Goal: Information Seeking & Learning: Learn about a topic

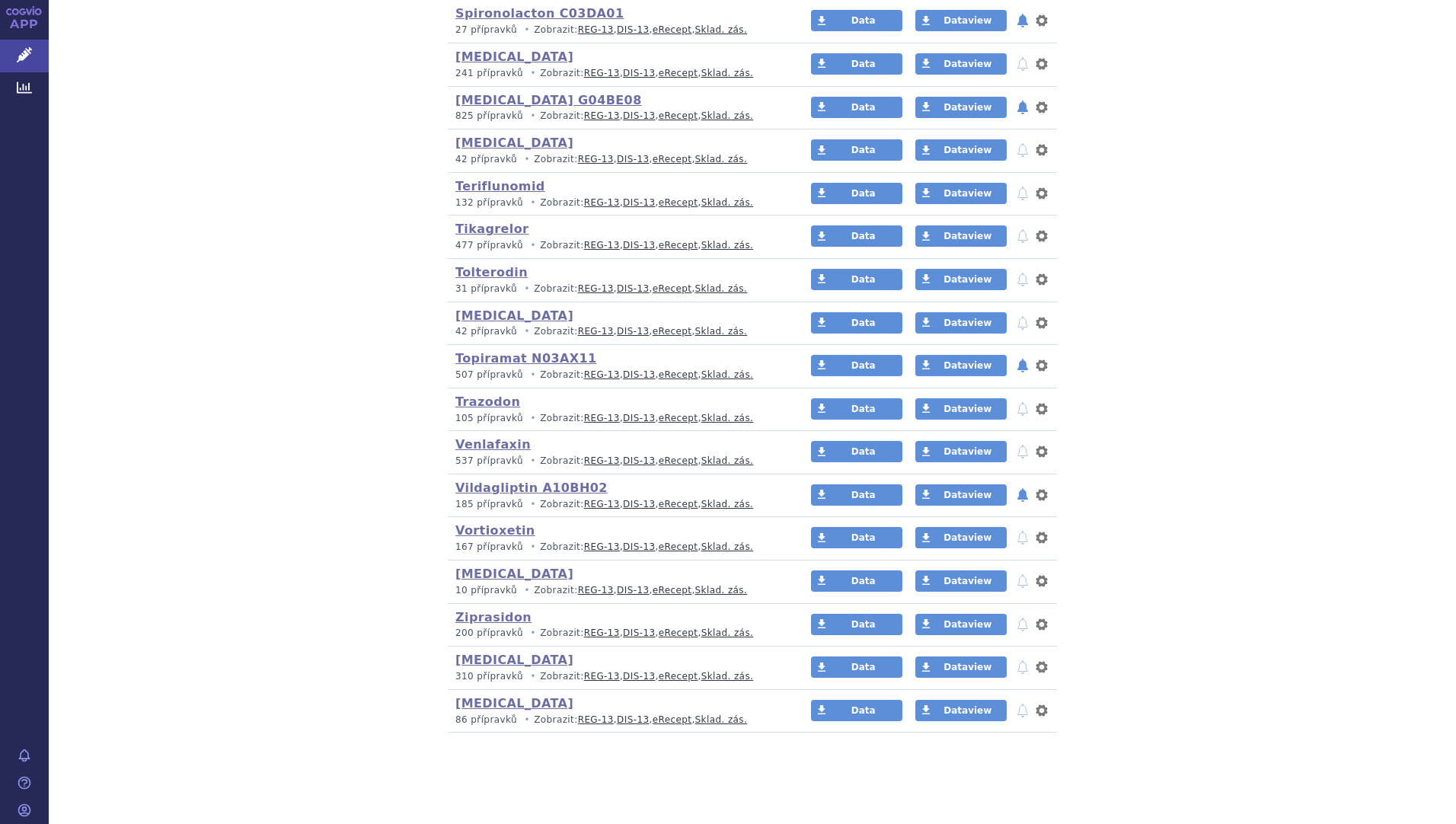
scroll to position [3520, 0]
click at [492, 403] on link "Trazodon" at bounding box center [488, 402] width 65 height 14
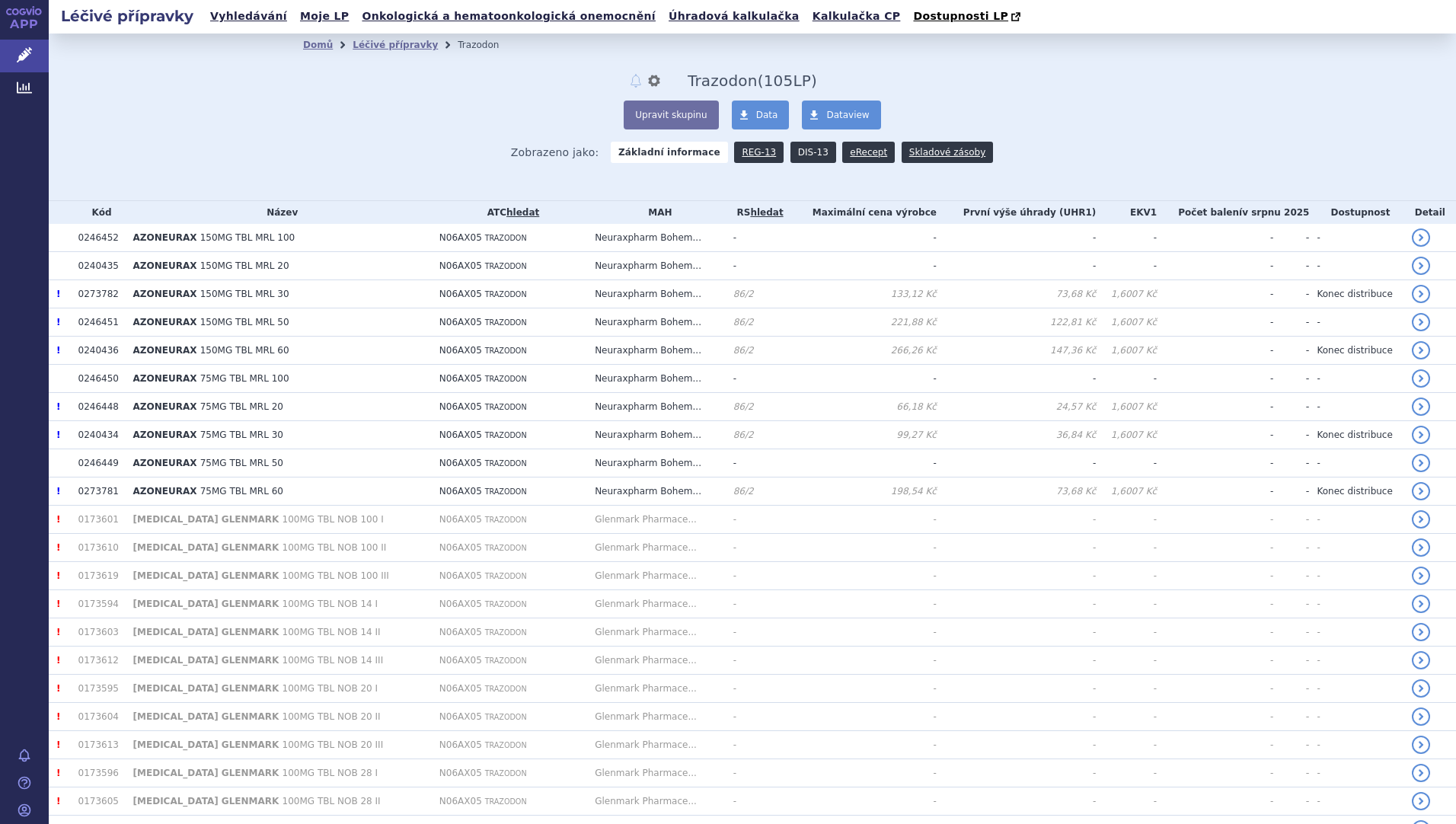
click at [799, 161] on link "DIS-13" at bounding box center [814, 153] width 45 height 22
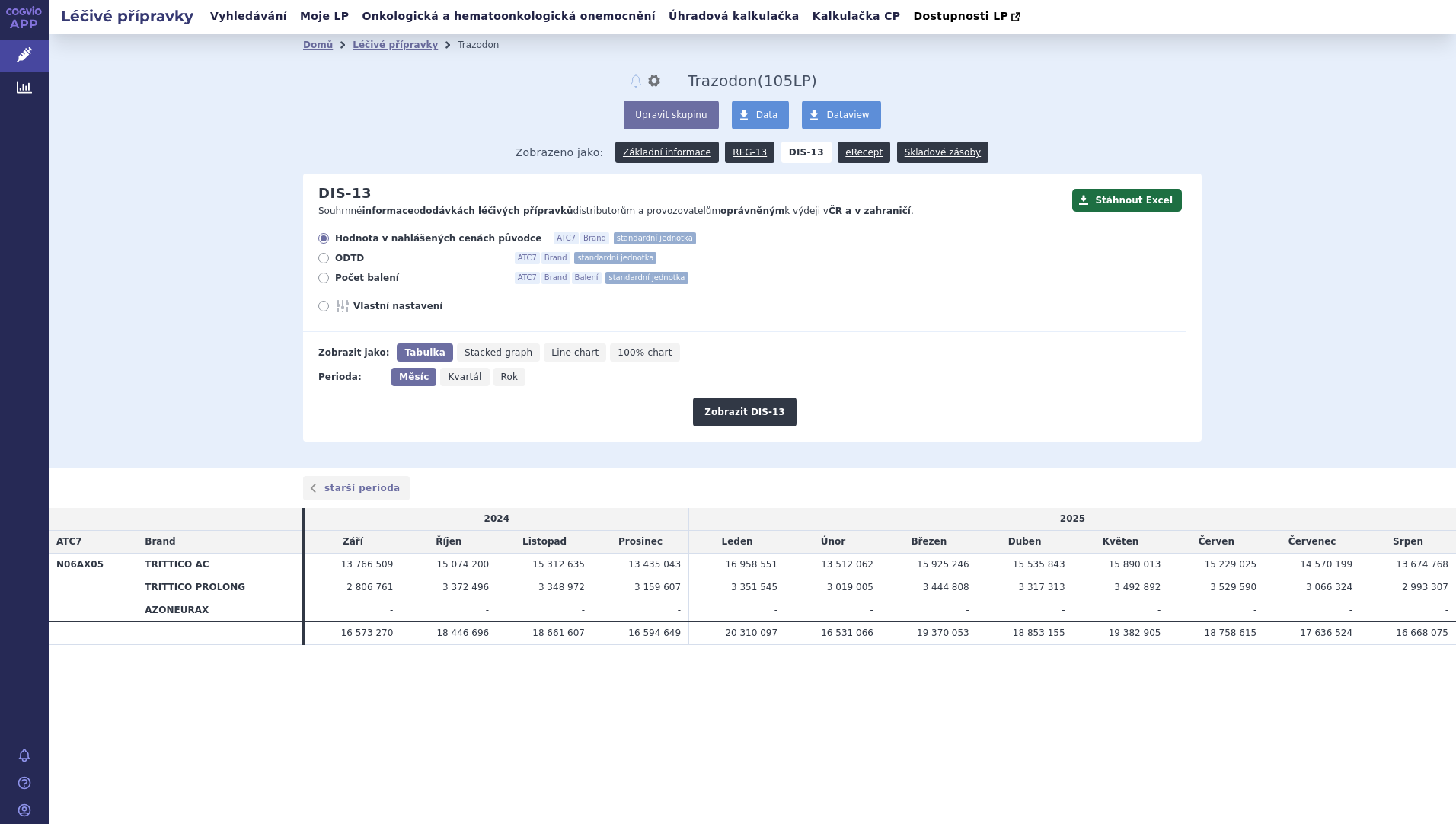
click at [370, 279] on span "Počet balení" at bounding box center [418, 277] width 167 height 12
click at [329, 279] on input "Počet balení ATC7 Brand Balení standardní jednotka" at bounding box center [324, 279] width 10 height 10
radio input "true"
click at [501, 378] on span "Rok" at bounding box center [509, 377] width 17 height 11
click at [498, 377] on input "Rok" at bounding box center [498, 372] width 10 height 10
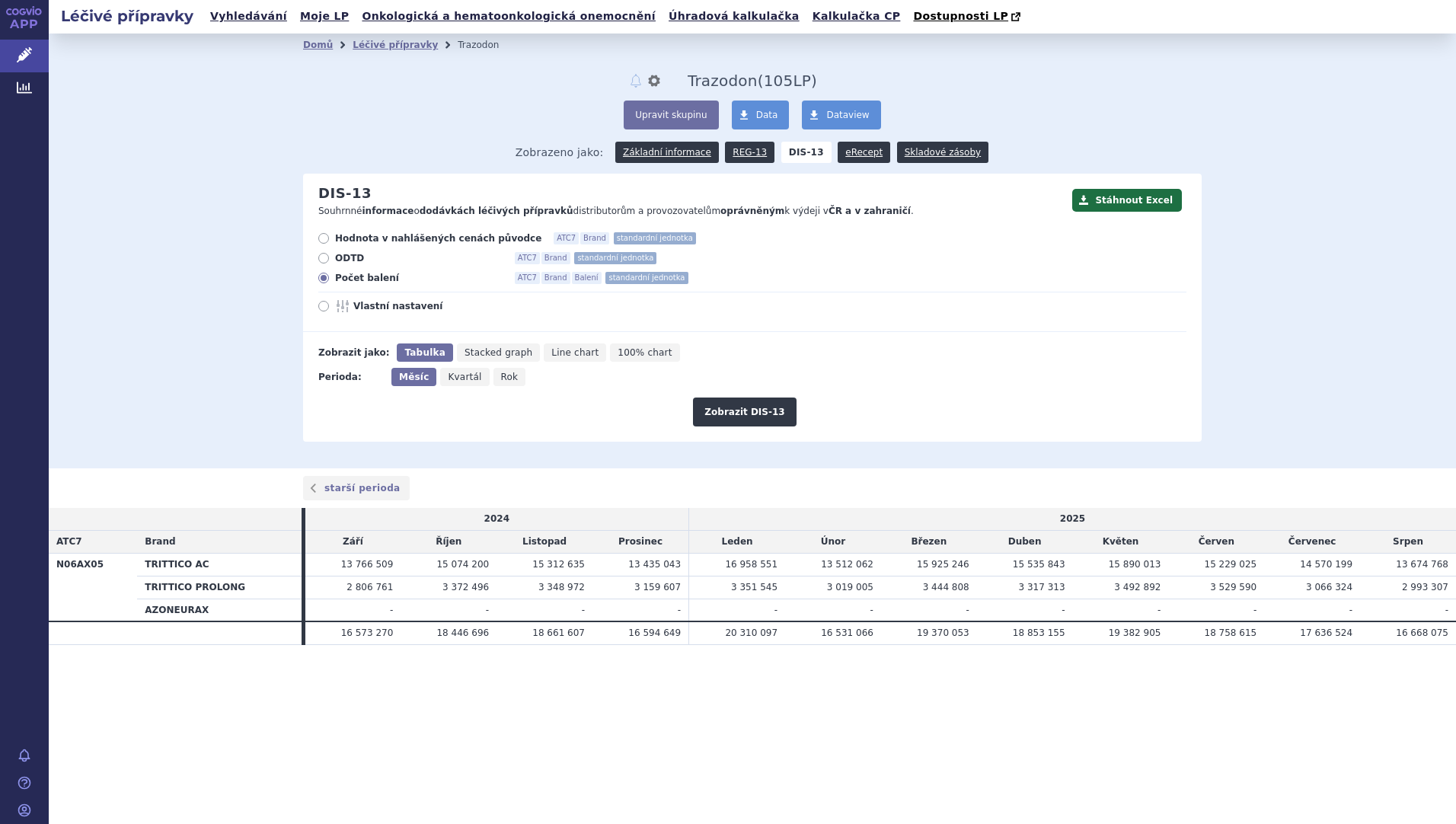
radio input "true"
click at [781, 411] on button "Zobrazit DIS-13" at bounding box center [745, 412] width 103 height 29
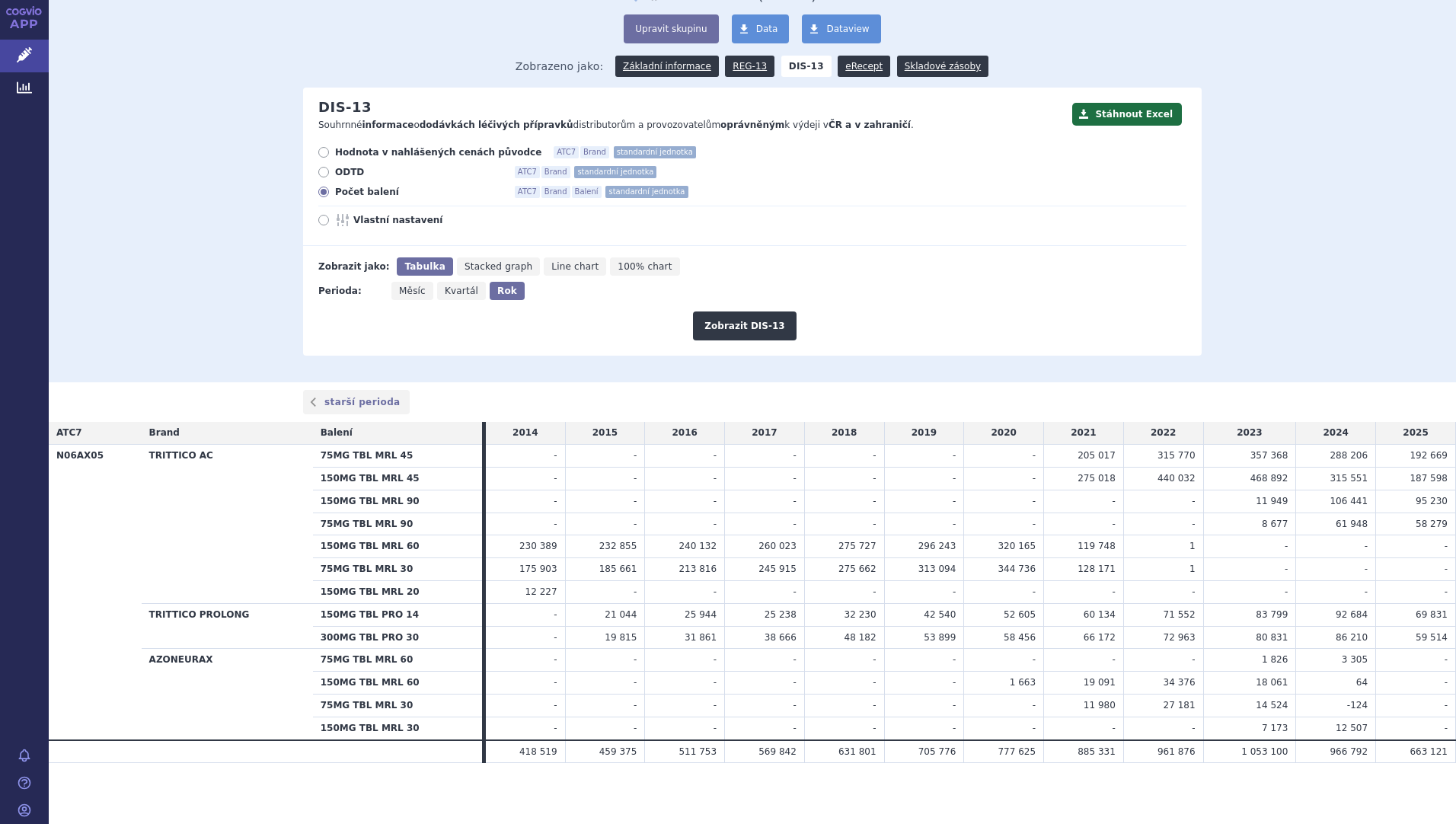
scroll to position [86, 0]
click at [319, 153] on icon at bounding box center [324, 152] width 11 height 11
click at [319, 153] on input "Hodnota v nahlášených cenách původce ATC7 Brand standardní jednotka" at bounding box center [324, 154] width 10 height 10
radio input "true"
click at [738, 326] on button "Zobrazit DIS-13" at bounding box center [745, 326] width 103 height 29
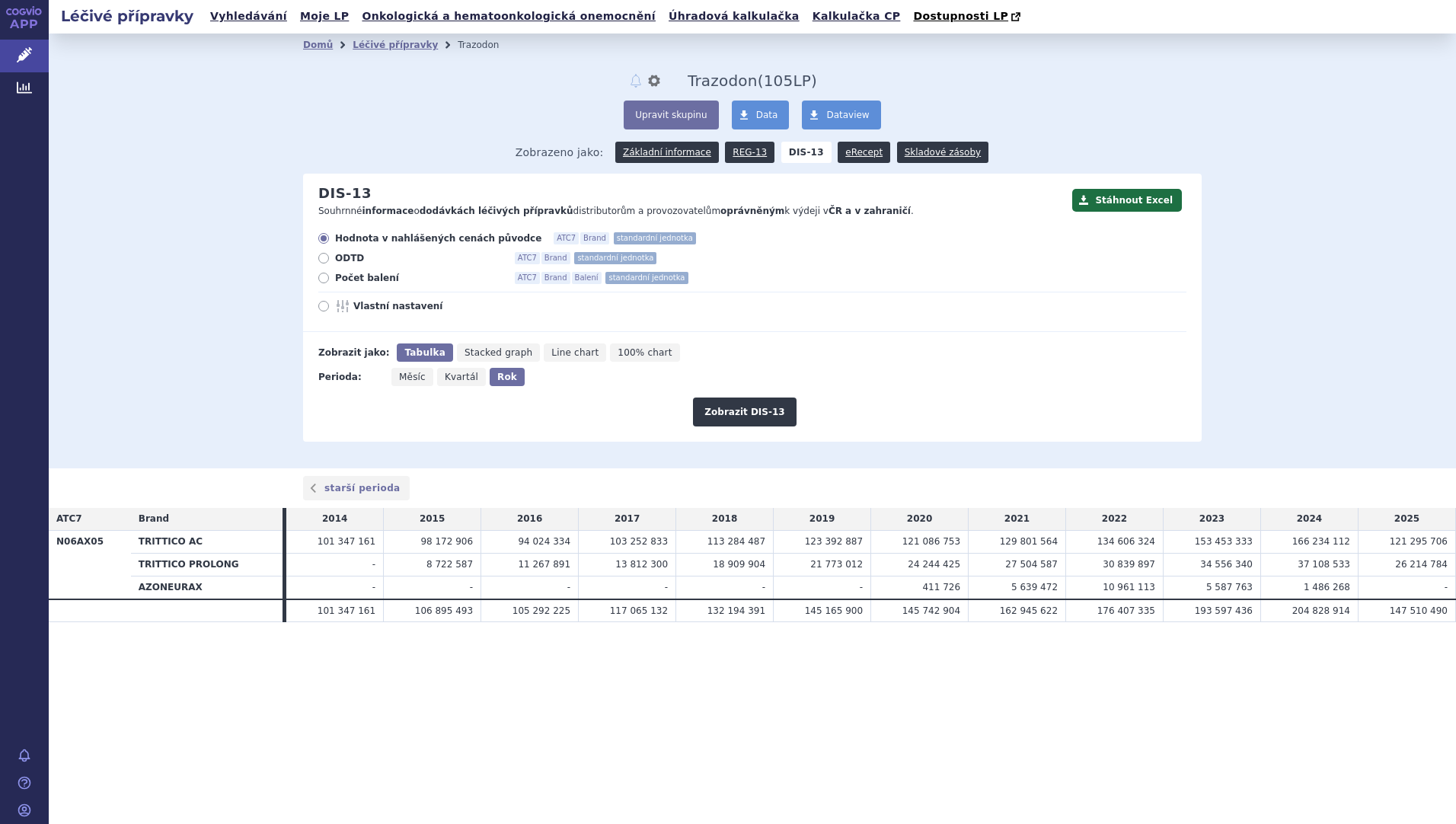
click at [323, 281] on icon at bounding box center [324, 278] width 11 height 11
click at [323, 281] on input "Počet balení ATC7 Brand Balení standardní jednotka" at bounding box center [324, 279] width 10 height 10
radio input "true"
click at [756, 411] on button "Zobrazit DIS-13" at bounding box center [745, 412] width 103 height 29
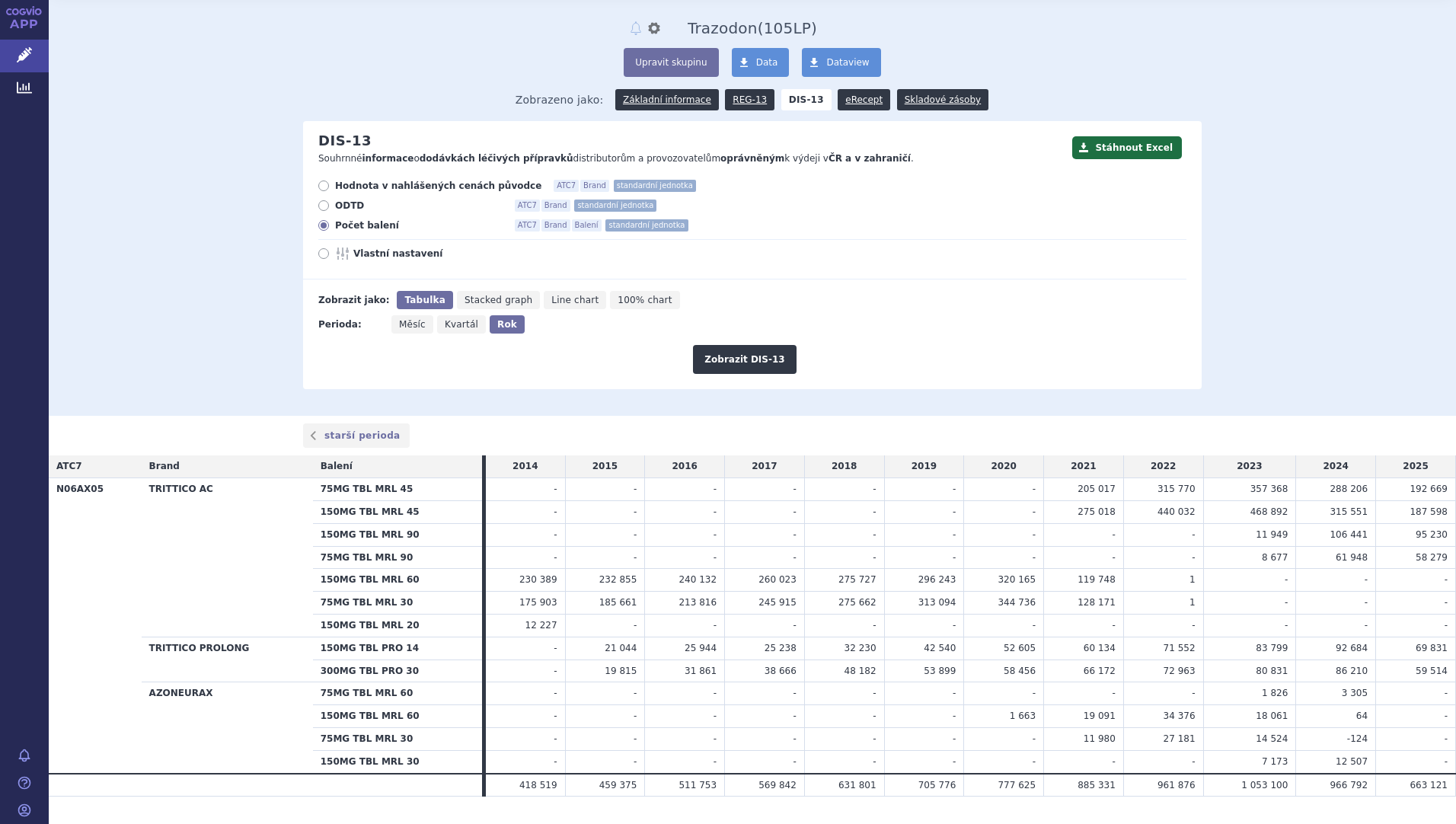
scroll to position [88, 0]
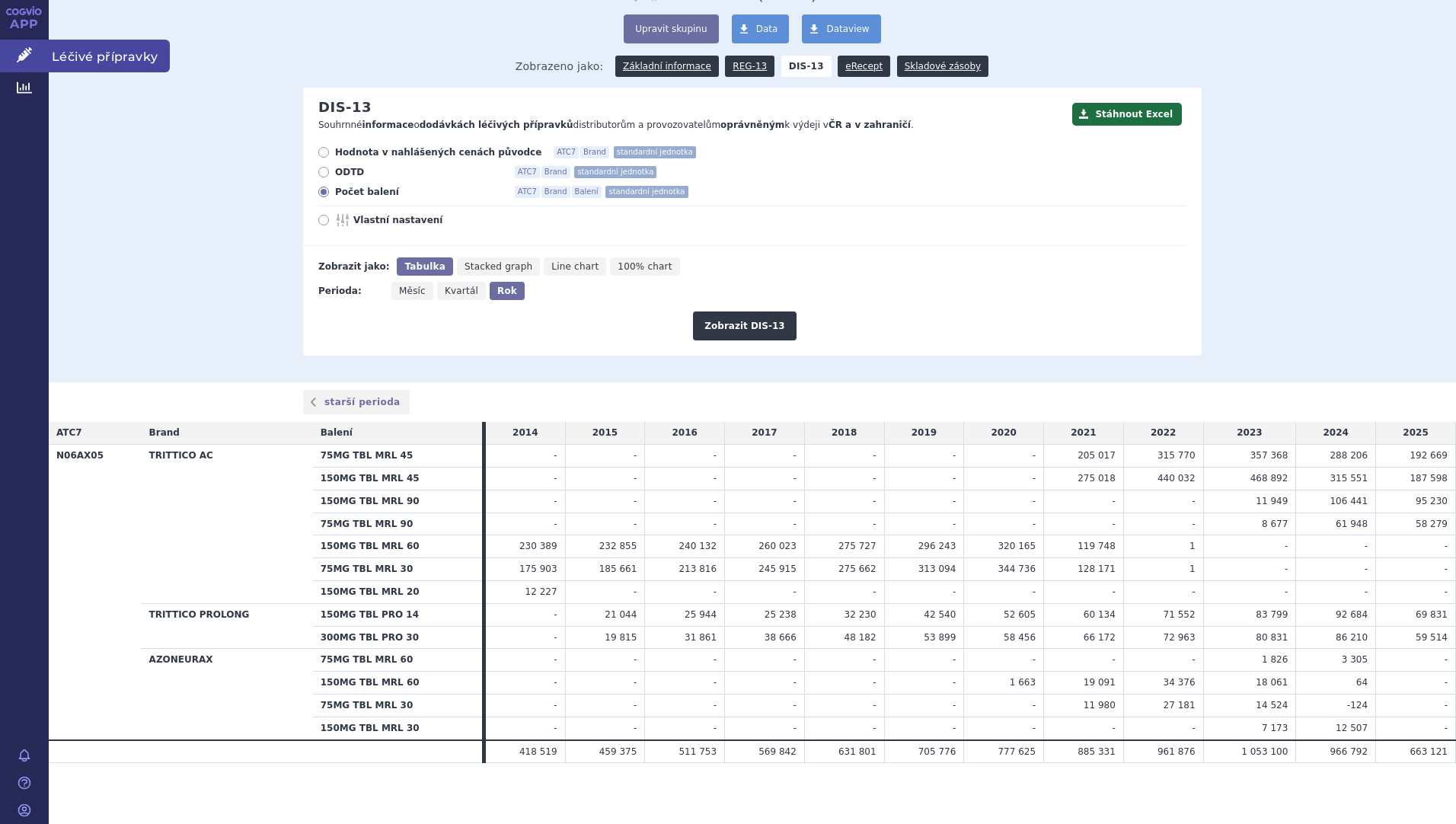
click at [78, 60] on span "Léčivé přípravky" at bounding box center [109, 55] width 121 height 32
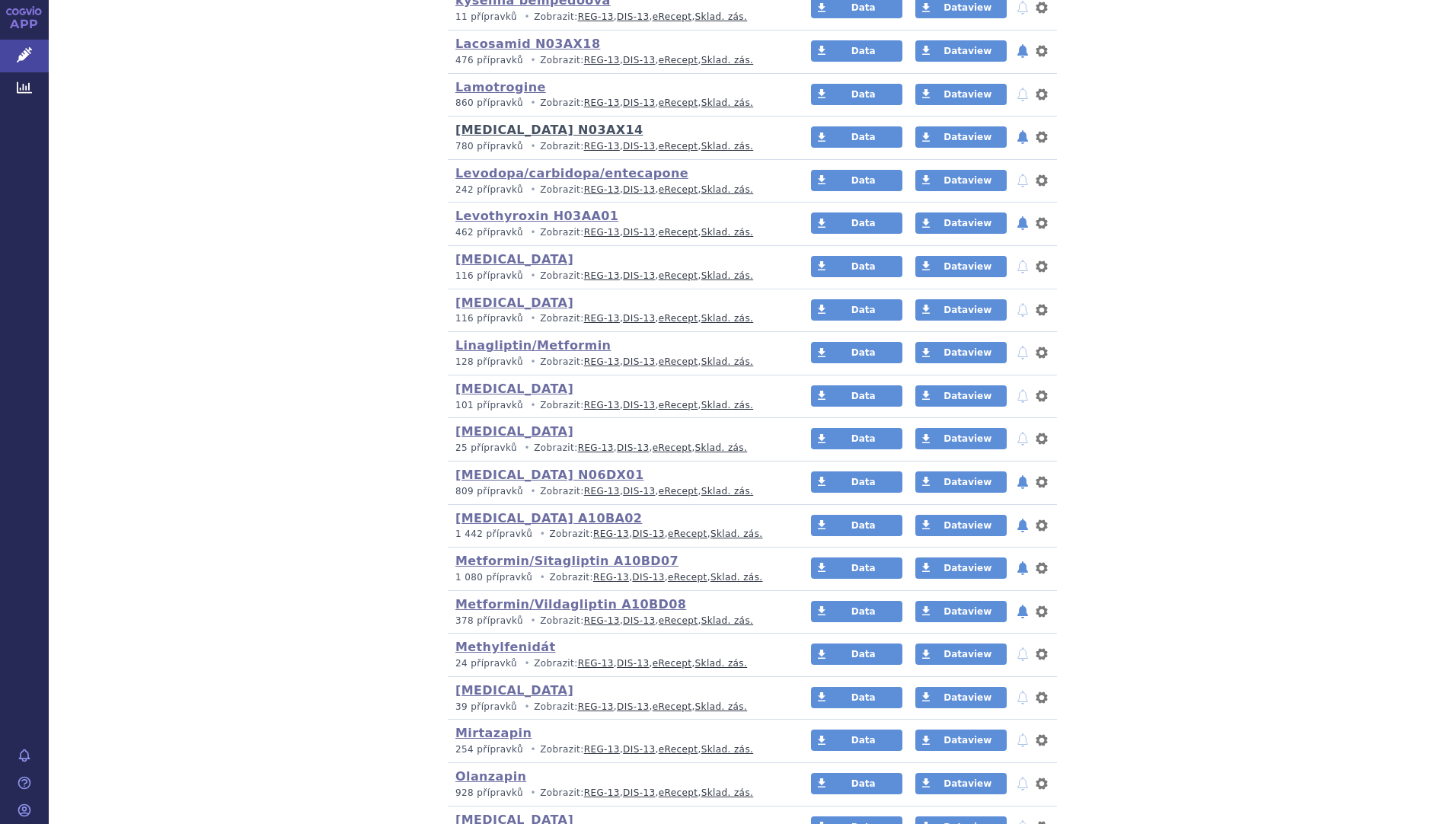
scroll to position [1936, 0]
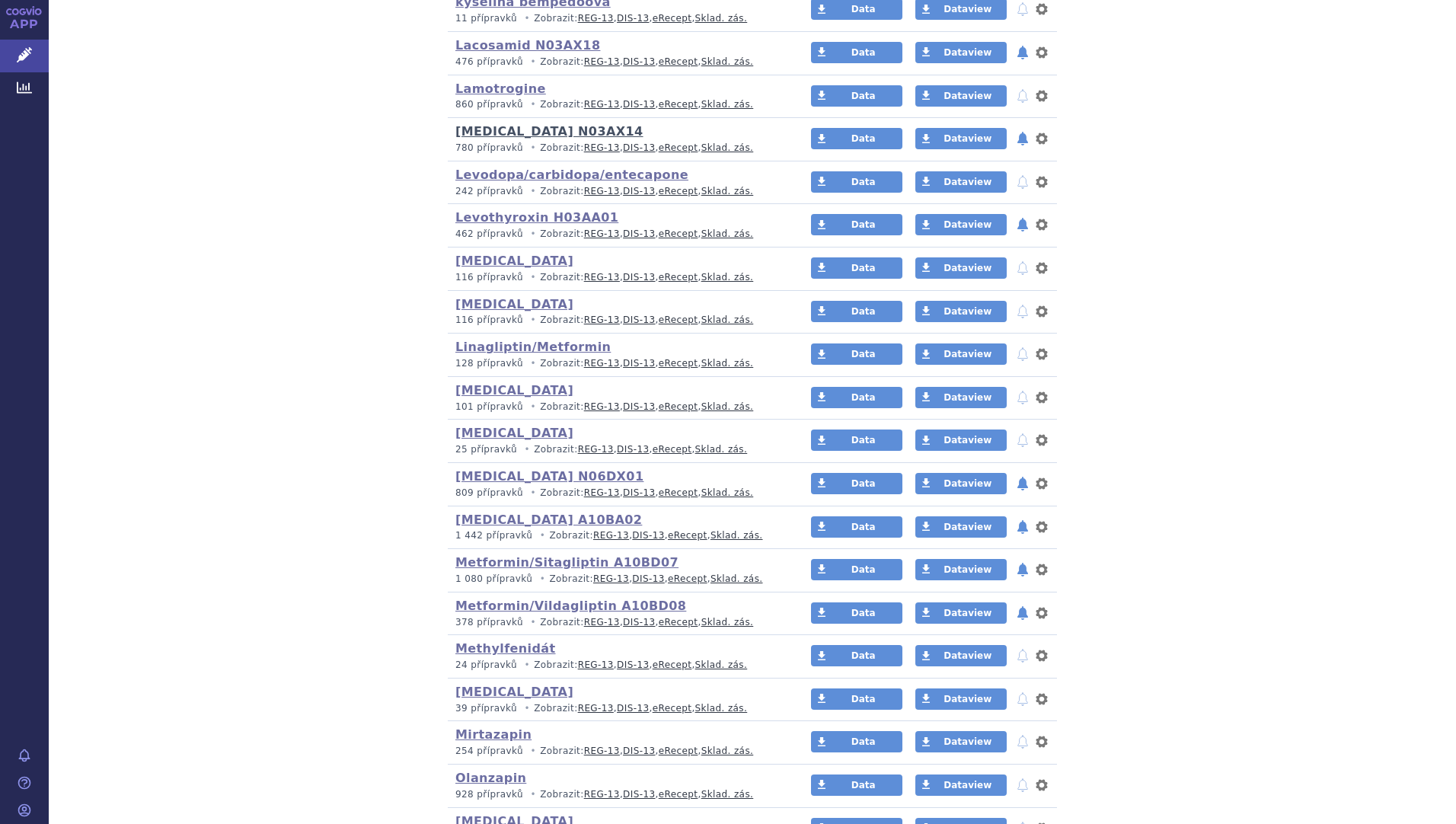
click at [508, 136] on link "[MEDICAL_DATA] N03AX14" at bounding box center [549, 131] width 188 height 14
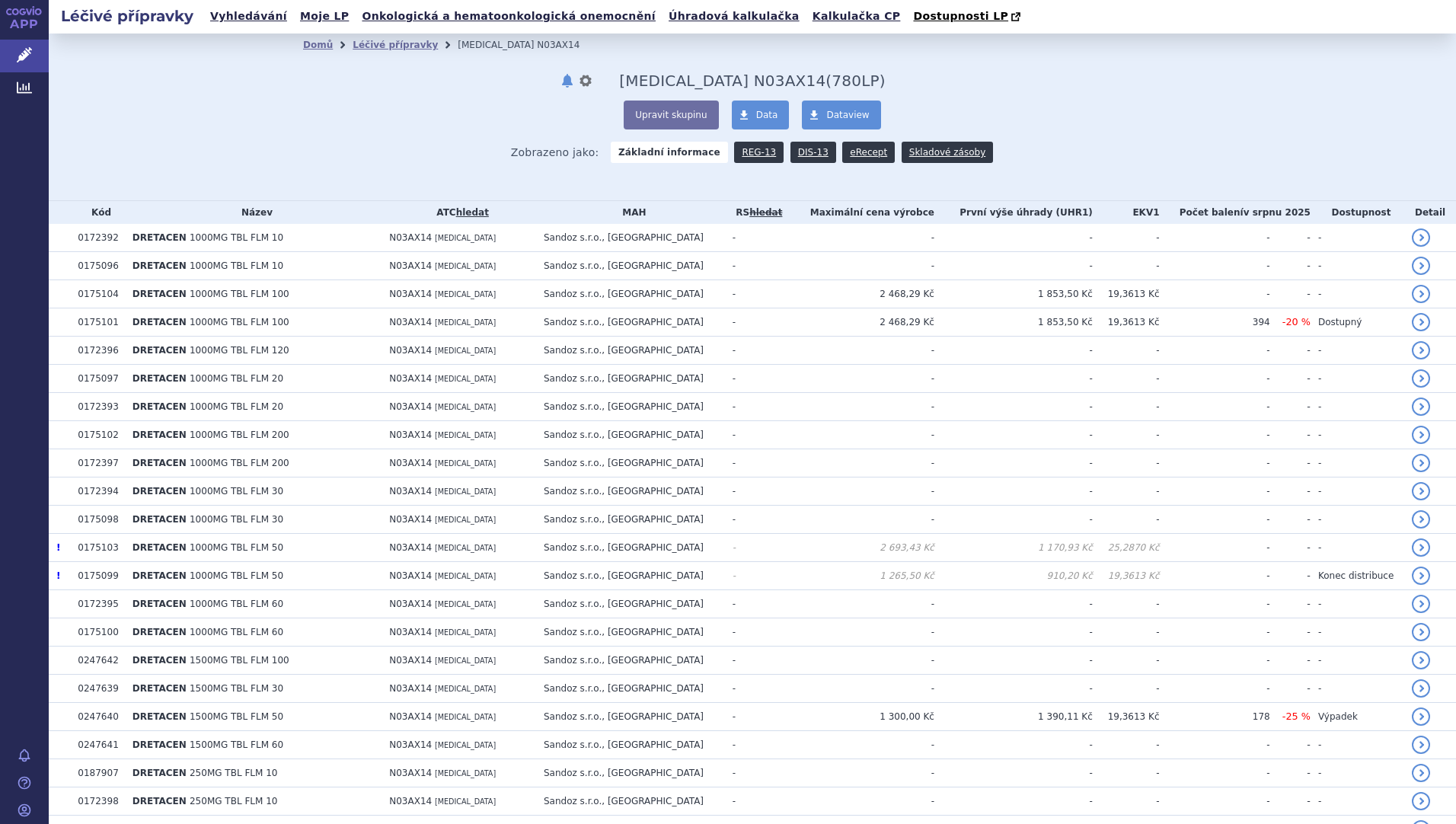
click at [791, 152] on link "DIS-13" at bounding box center [814, 153] width 45 height 22
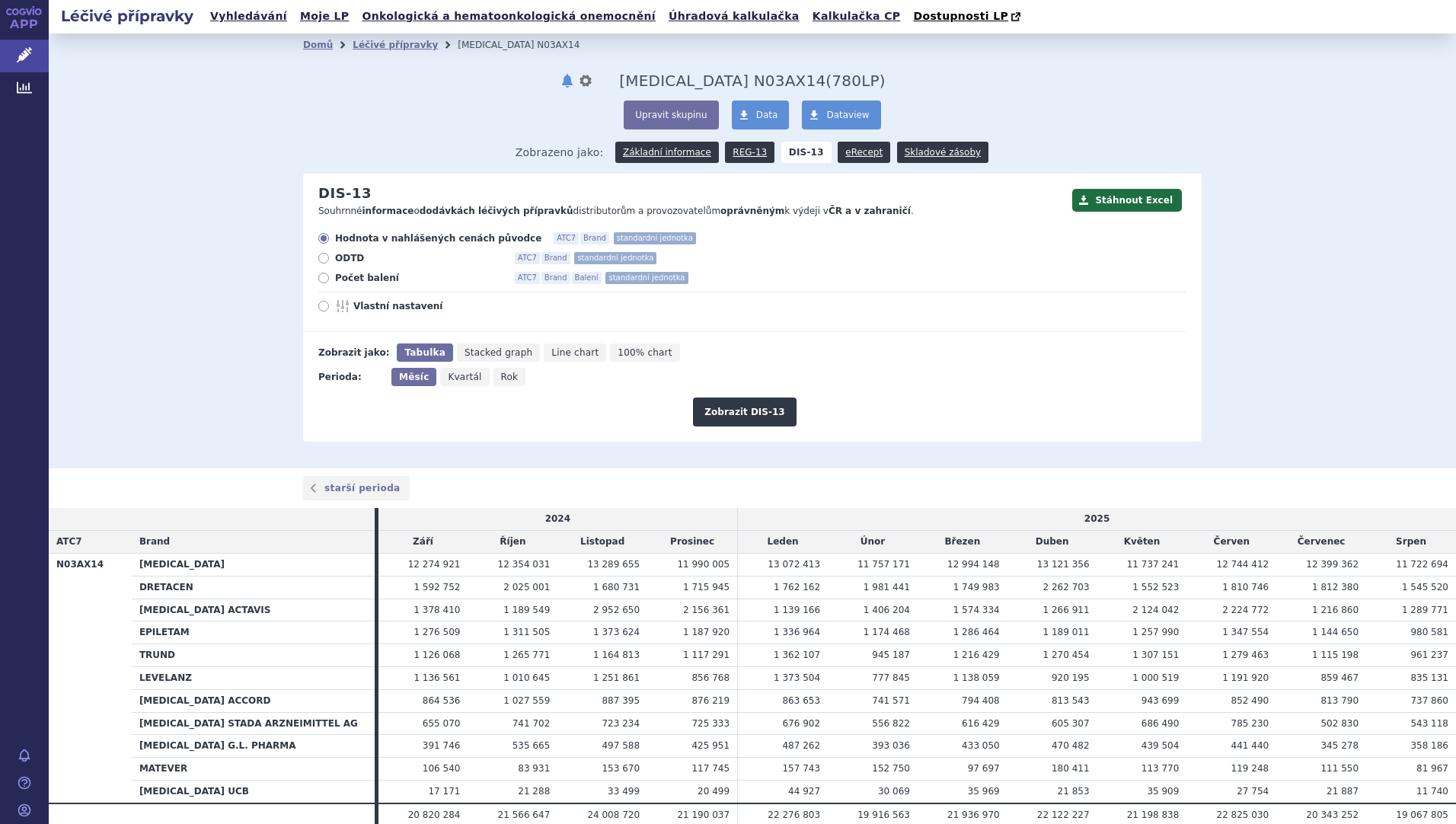
drag, startPoint x: 0, startPoint y: 0, endPoint x: 316, endPoint y: 283, distance: 424.2
click at [319, 283] on icon at bounding box center [324, 278] width 11 height 11
click at [319, 283] on input "Počet balení ATC7 Brand Balení standardní jednotka" at bounding box center [324, 279] width 10 height 10
radio input "true"
click at [731, 411] on button "Zobrazit DIS-13" at bounding box center [745, 412] width 103 height 29
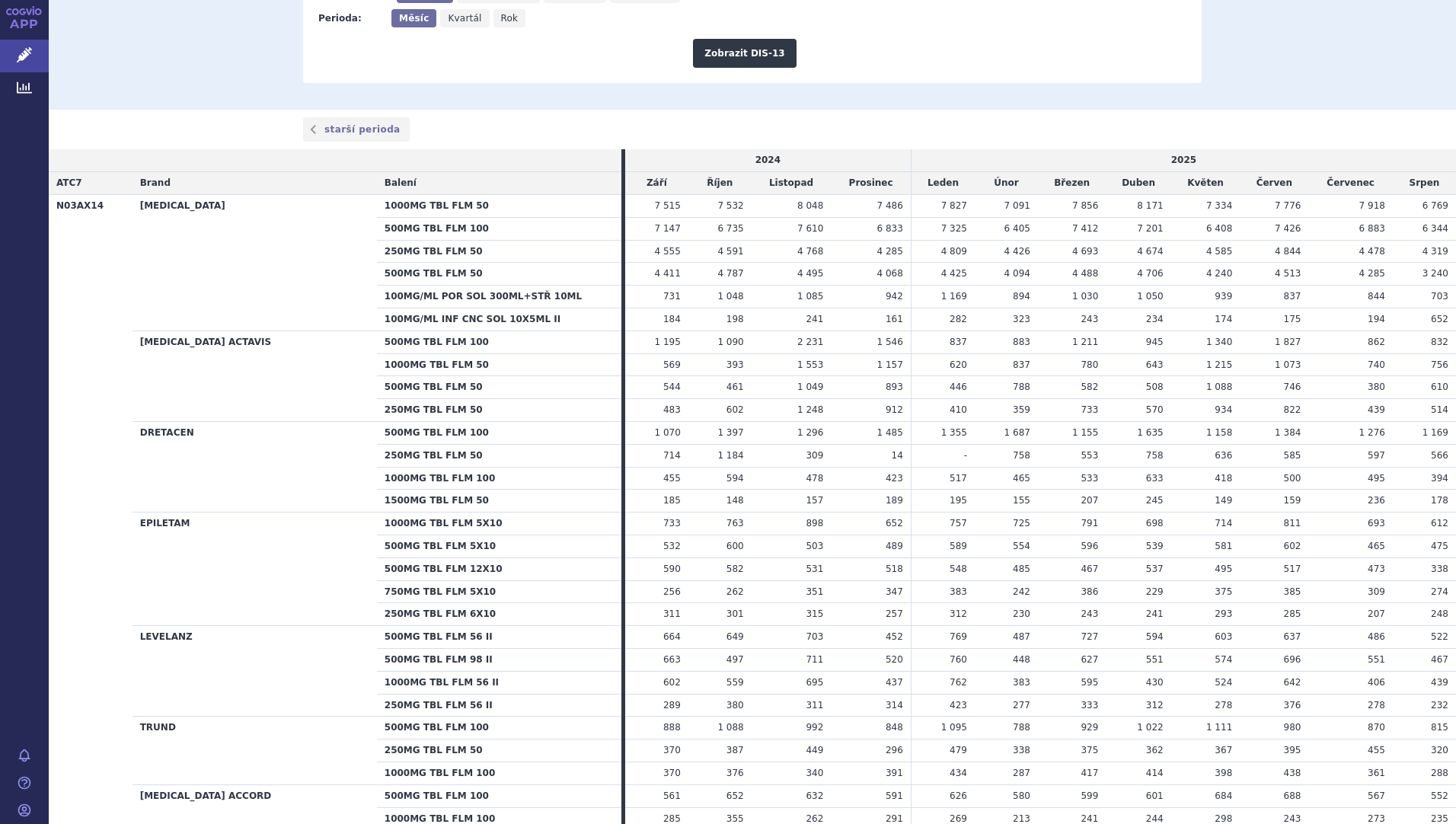
scroll to position [358, 0]
